Goal: Transaction & Acquisition: Purchase product/service

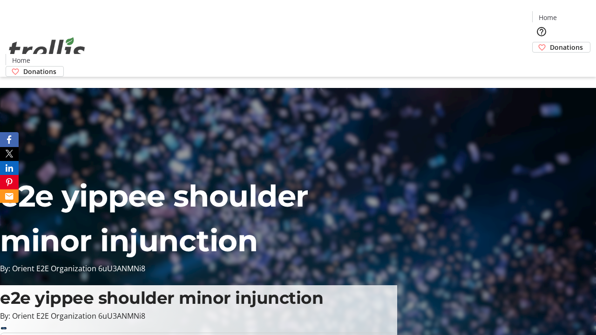
click at [550, 42] on span "Donations" at bounding box center [566, 47] width 33 height 10
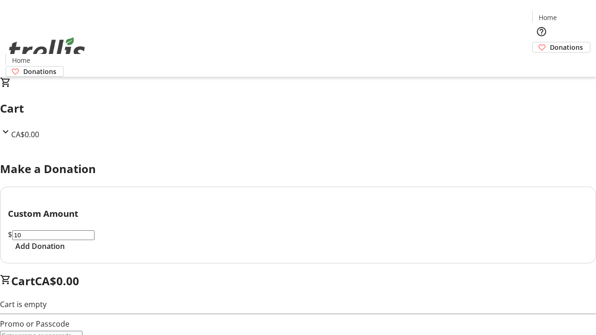
click at [65, 252] on span "Add Donation" at bounding box center [39, 246] width 49 height 11
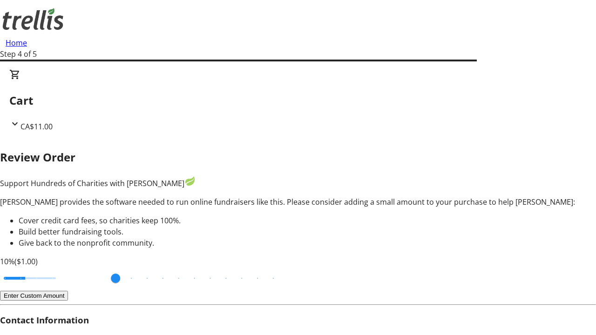
type input "20"
click at [66, 268] on input "Cover fees percentage" at bounding box center [30, 278] width 72 height 20
